Goal: Information Seeking & Learning: Learn about a topic

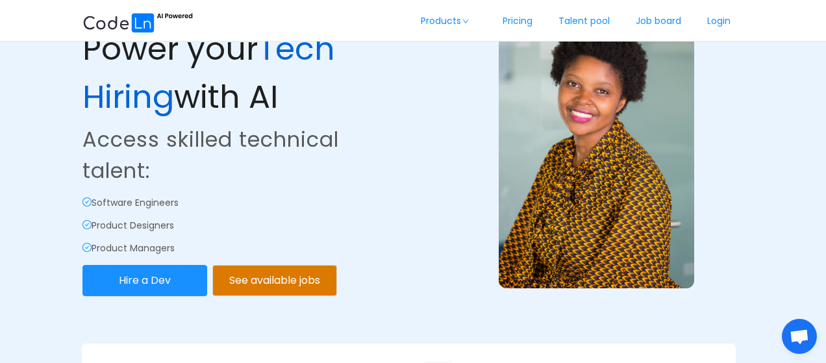
scroll to position [62, 0]
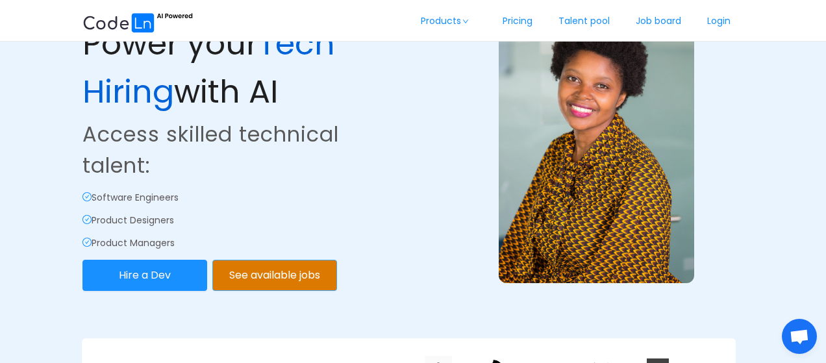
click at [314, 272] on button "See available jobs" at bounding box center [274, 275] width 125 height 31
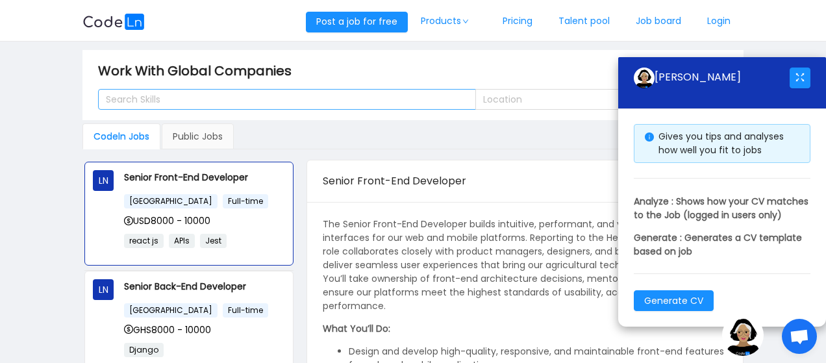
click at [332, 90] on div "Search Skills" at bounding box center [282, 99] width 360 height 19
drag, startPoint x: 56, startPoint y: 166, endPoint x: 157, endPoint y: 101, distance: 119.8
click at [157, 101] on main "Work With Global Companies Search Skills Location Codeln Jobs Public Jobs LN Se…" at bounding box center [413, 236] width 826 height 389
click at [157, 101] on div "Search Skills" at bounding box center [281, 99] width 351 height 13
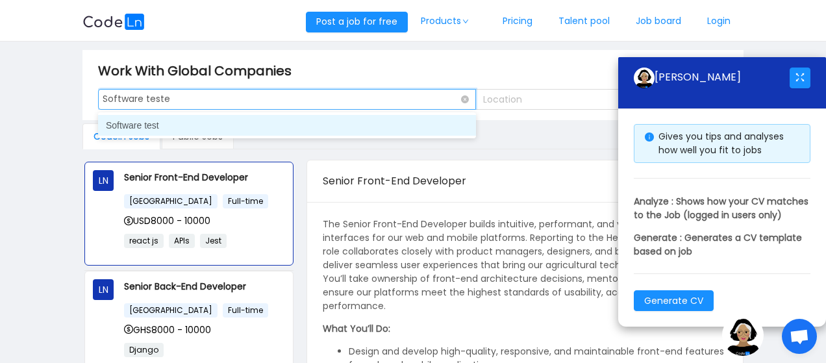
type input "Software tester"
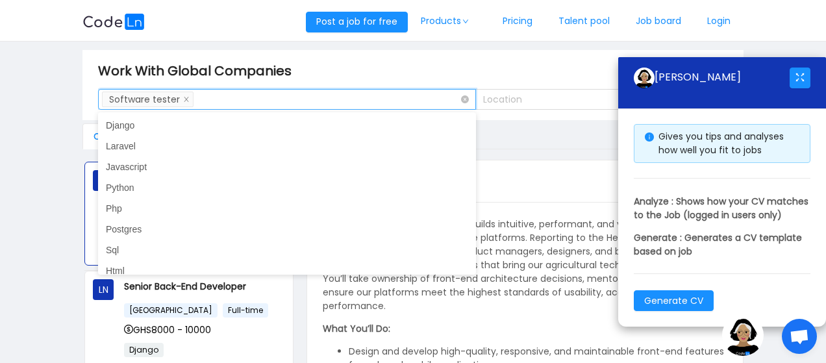
click at [366, 103] on div "Search Skills Software tester" at bounding box center [282, 99] width 360 height 19
click at [188, 96] on li "Software tester" at bounding box center [148, 100] width 92 height 16
click at [180, 99] on li "Software tester" at bounding box center [148, 100] width 92 height 16
click at [183, 99] on icon "icon: close" at bounding box center [186, 98] width 6 height 6
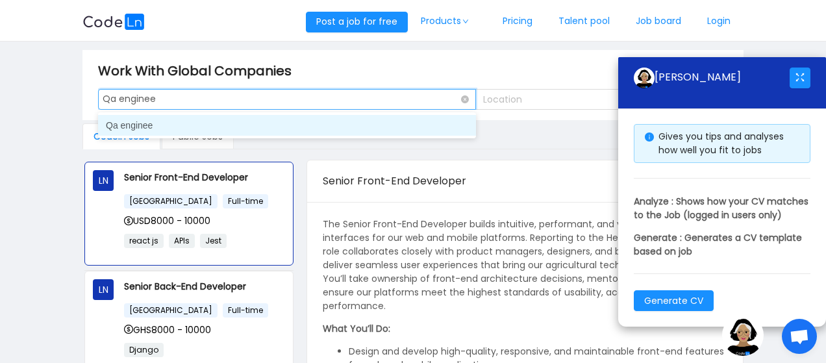
type input "Qa engineer"
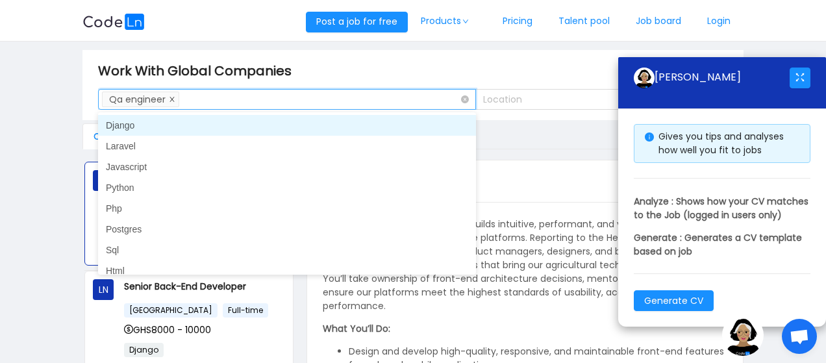
click at [171, 99] on icon "icon: close" at bounding box center [172, 99] width 5 height 5
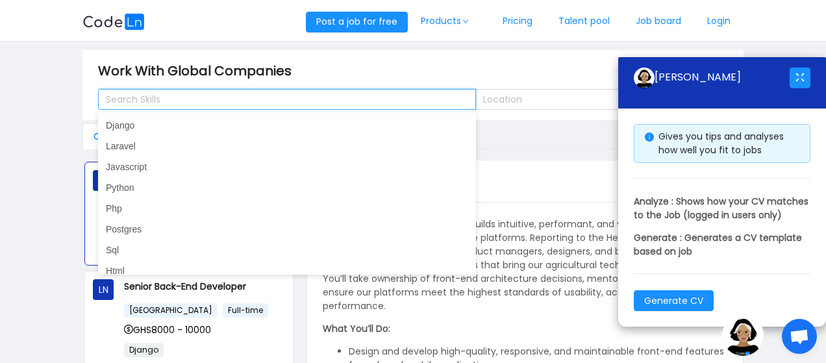
click at [48, 139] on main "Work With Global Companies Search Skills Location Codeln Jobs Public Jobs LN Se…" at bounding box center [413, 236] width 826 height 389
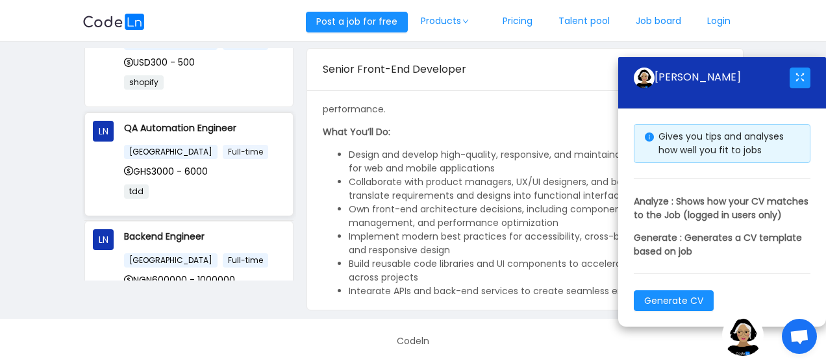
scroll to position [836, 0]
click at [182, 121] on p "QA Automation Engineer" at bounding box center [204, 128] width 161 height 14
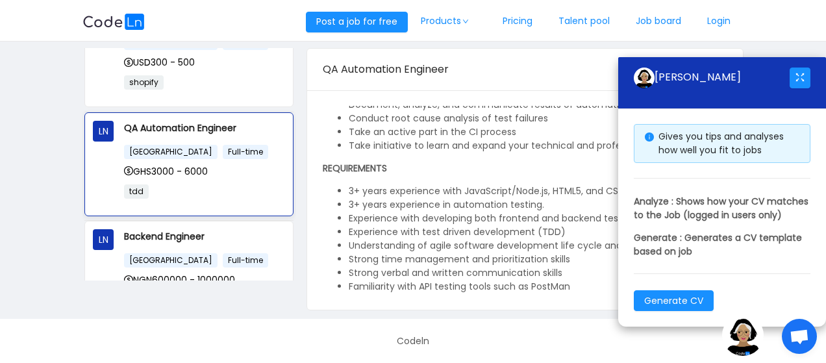
click at [182, 121] on p "QA Automation Engineer" at bounding box center [204, 128] width 161 height 14
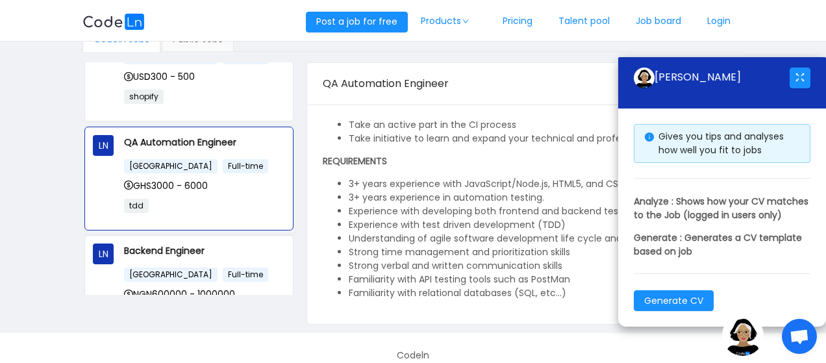
scroll to position [110, 0]
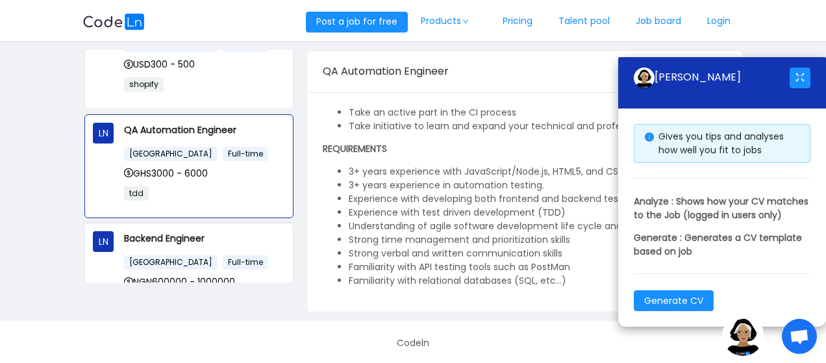
click at [800, 334] on span "Open chat" at bounding box center [799, 337] width 21 height 17
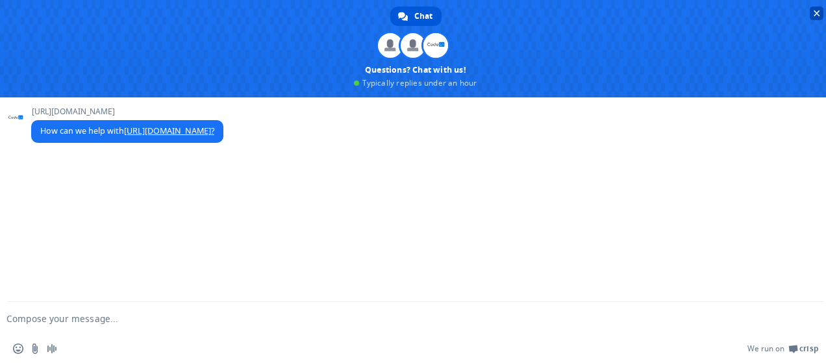
scroll to position [62, 0]
click at [819, 15] on span "Close chat" at bounding box center [817, 13] width 6 height 6
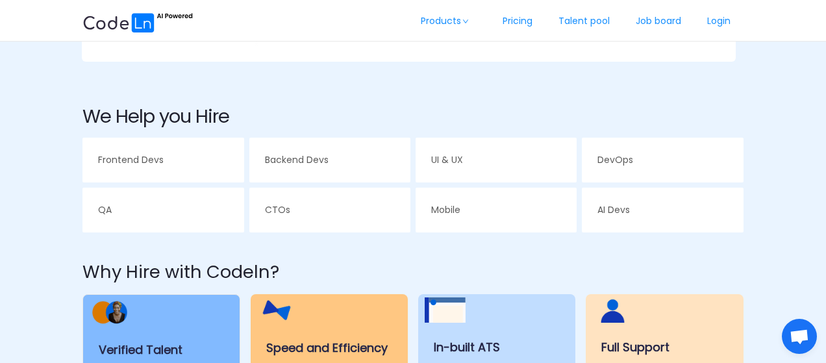
scroll to position [406, 0]
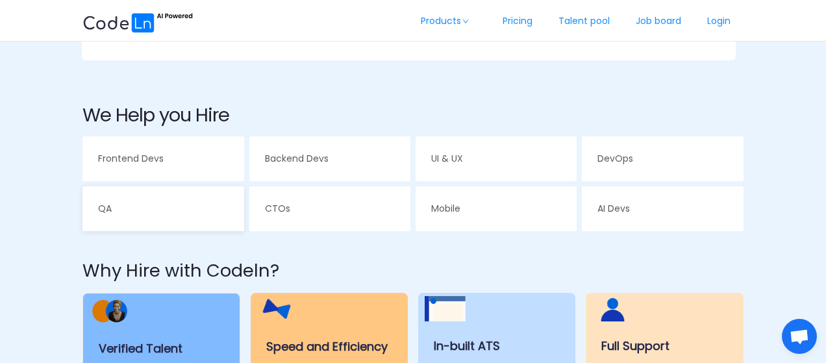
click at [138, 217] on div "QA" at bounding box center [162, 208] width 161 height 45
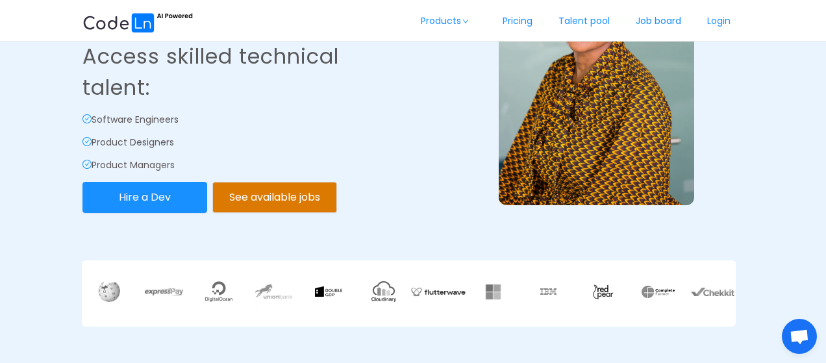
scroll to position [130, 0]
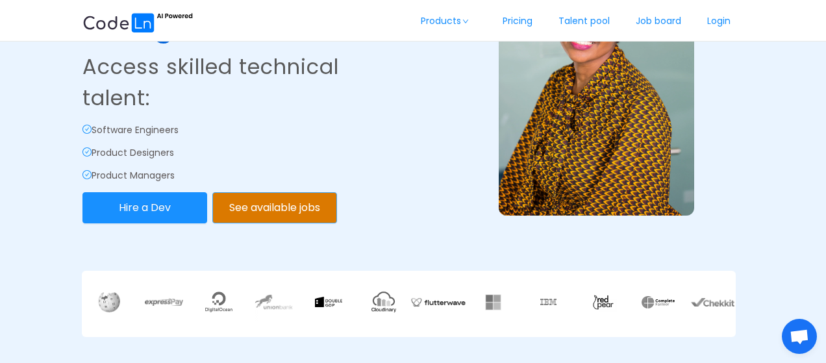
click at [262, 205] on button "See available jobs" at bounding box center [274, 207] width 125 height 31
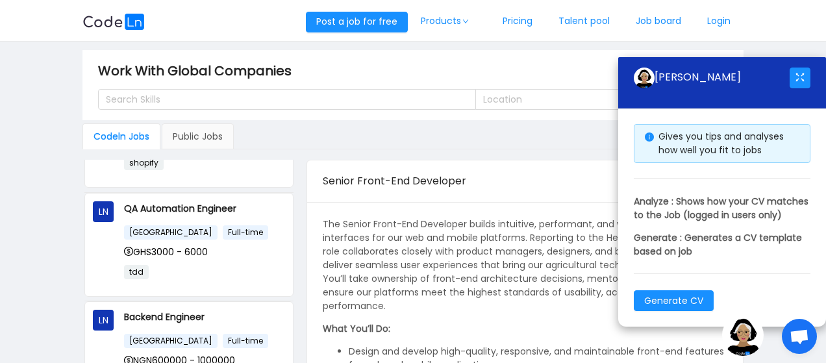
scroll to position [860, 0]
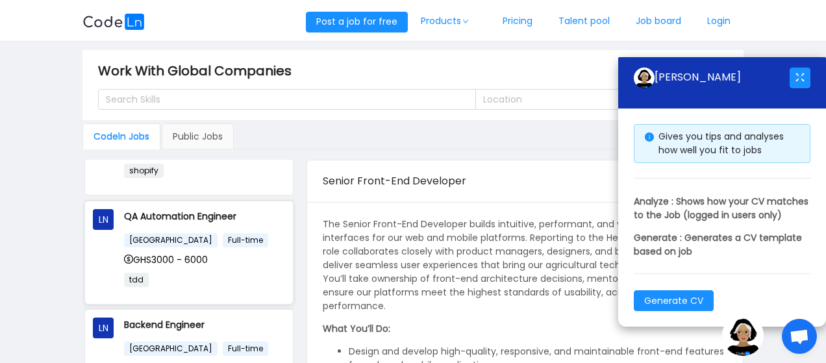
click at [168, 209] on p "QA Automation Engineer" at bounding box center [204, 216] width 161 height 14
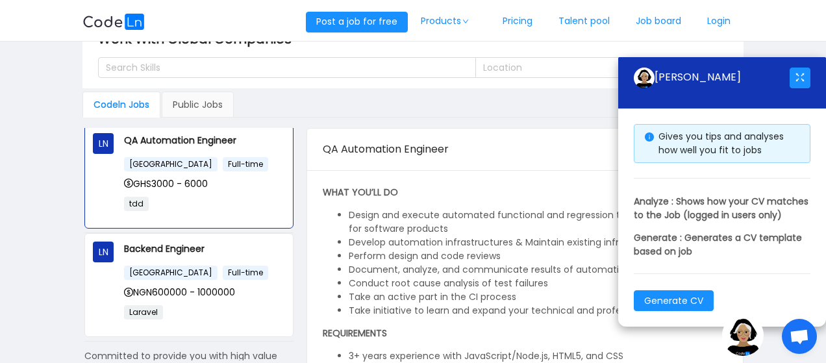
scroll to position [32, 0]
click at [675, 306] on button "Generate CV" at bounding box center [674, 300] width 80 height 21
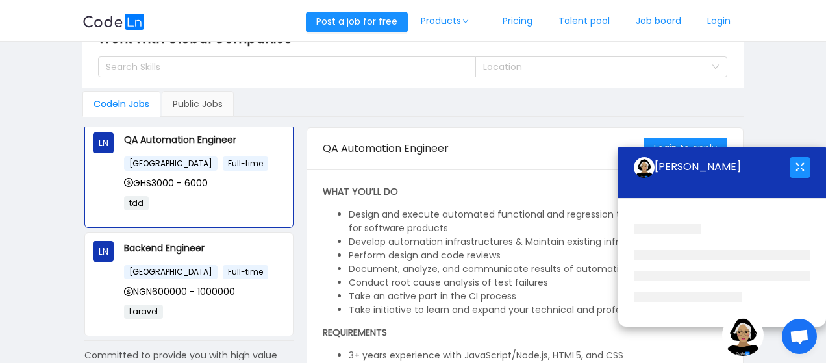
drag, startPoint x: 710, startPoint y: 160, endPoint x: 727, endPoint y: 179, distance: 25.3
click at [727, 179] on div "[PERSON_NAME]" at bounding box center [712, 168] width 156 height 42
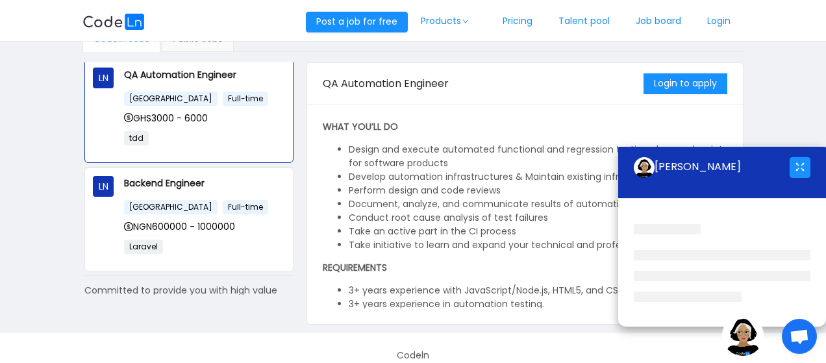
scroll to position [112, 0]
